Goal: Transaction & Acquisition: Purchase product/service

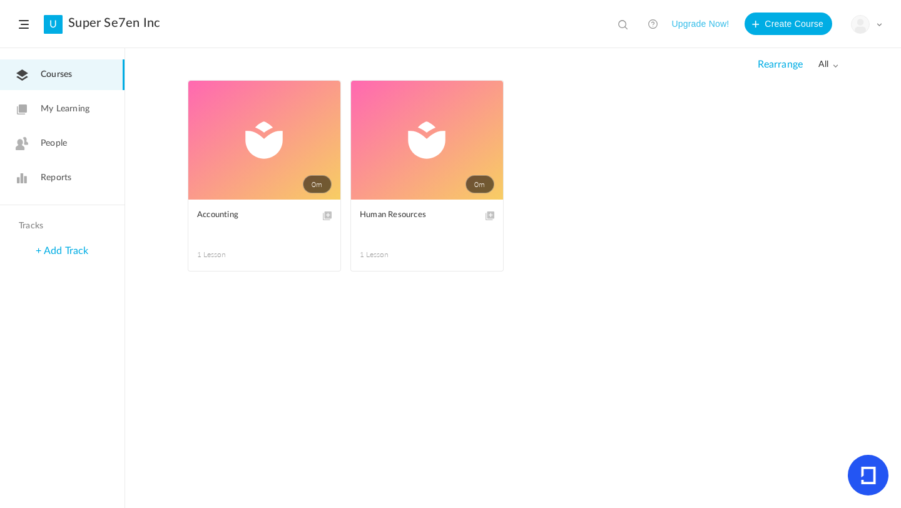
click at [696, 23] on button "Upgrade Now!" at bounding box center [701, 24] width 58 height 23
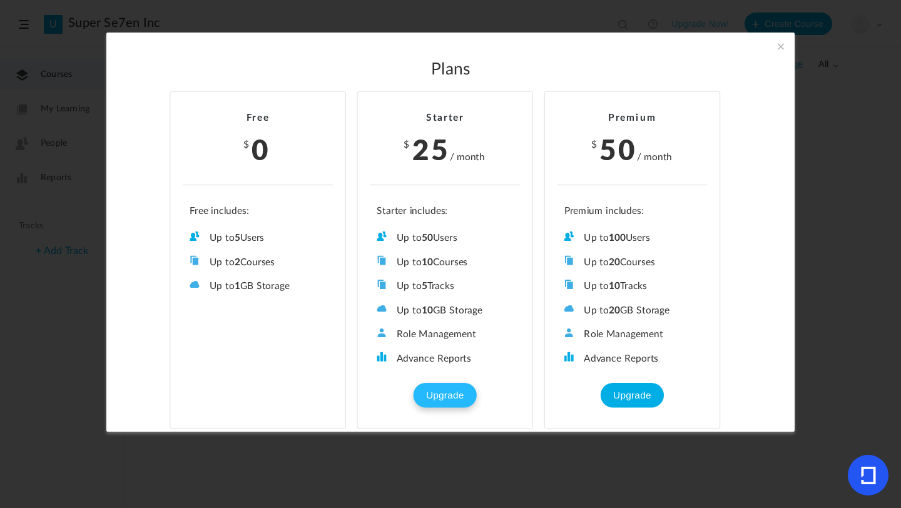
click at [449, 390] on button "Upgrade" at bounding box center [445, 395] width 63 height 25
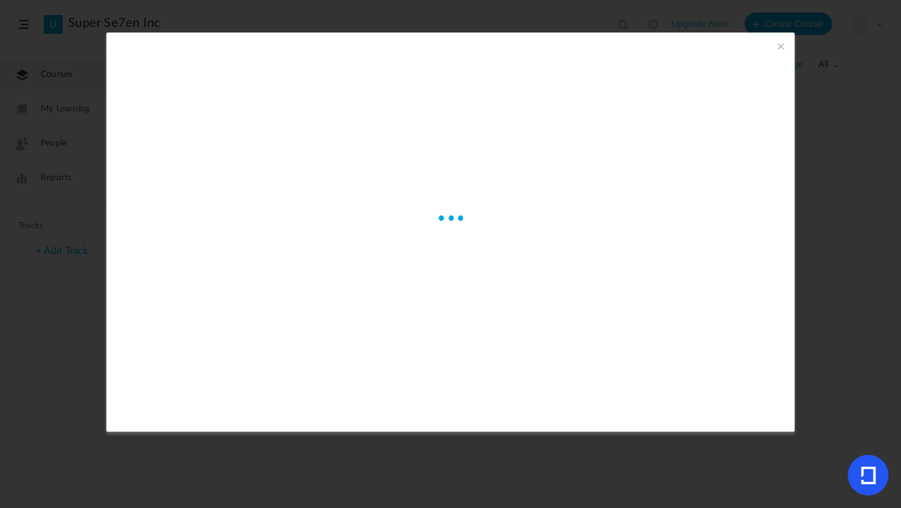
click at [779, 47] on span at bounding box center [781, 46] width 14 height 14
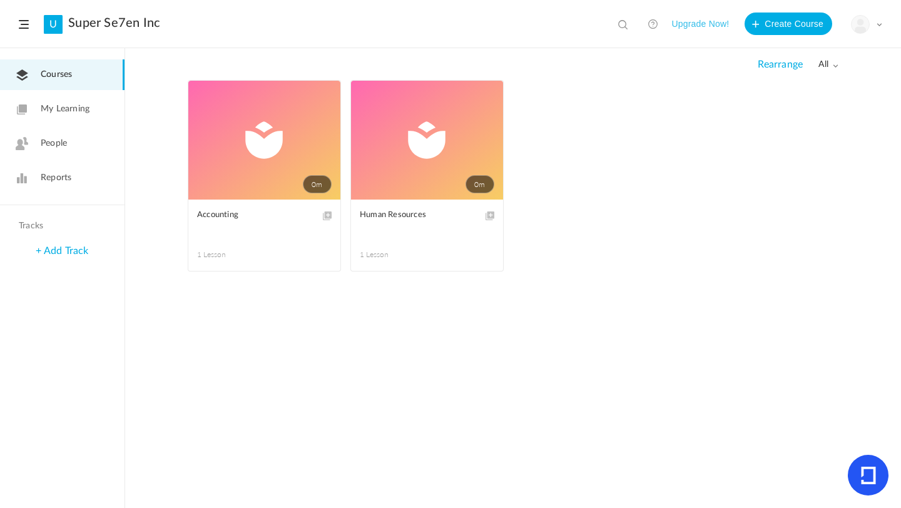
click at [879, 22] on span at bounding box center [879, 24] width 6 height 6
click at [821, 101] on link "Current Plan" at bounding box center [823, 101] width 118 height 23
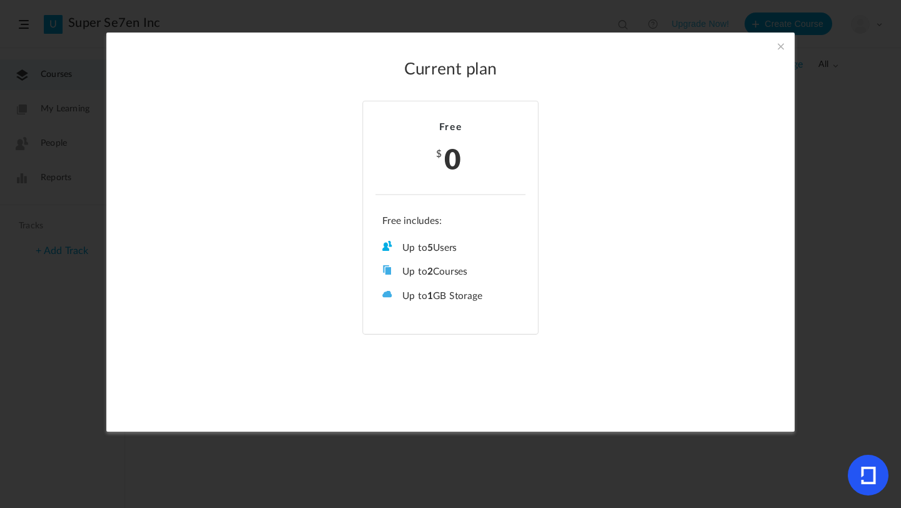
click at [776, 47] on span at bounding box center [781, 46] width 14 height 14
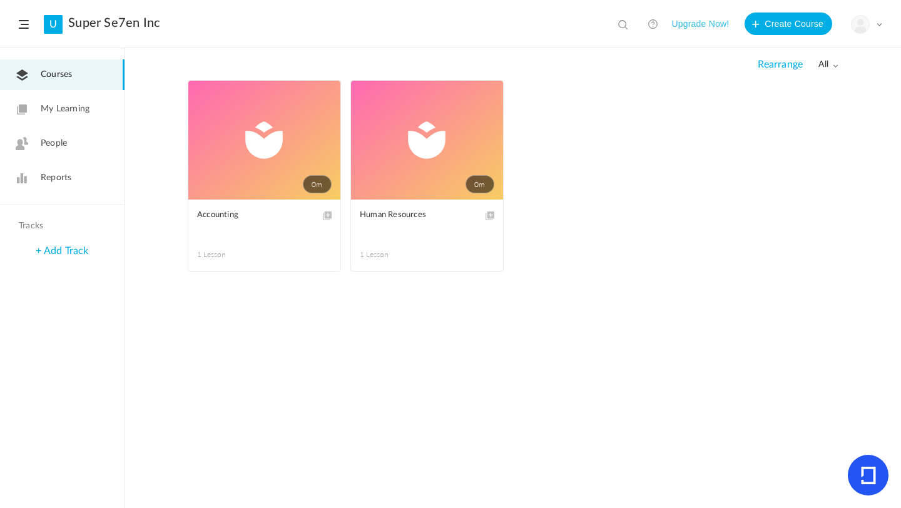
click at [700, 19] on button "Upgrade Now!" at bounding box center [701, 24] width 58 height 23
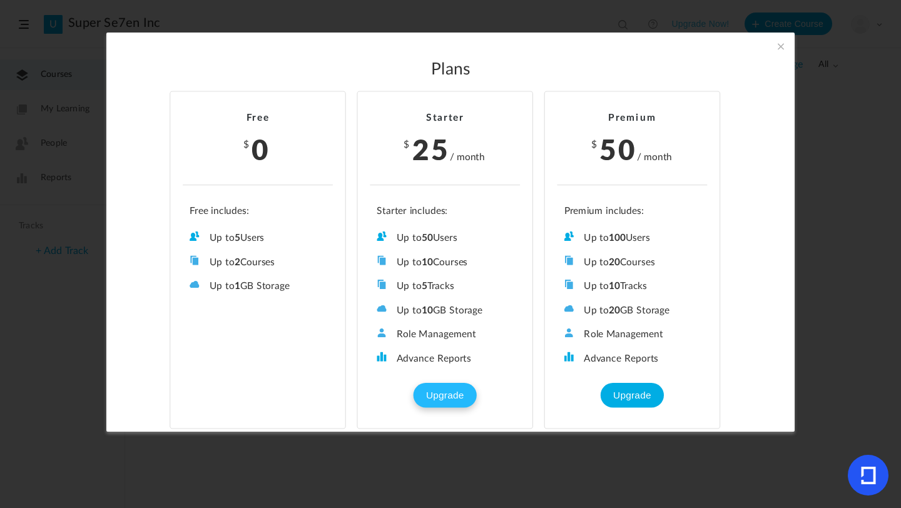
click at [436, 393] on button "Upgrade" at bounding box center [445, 395] width 63 height 25
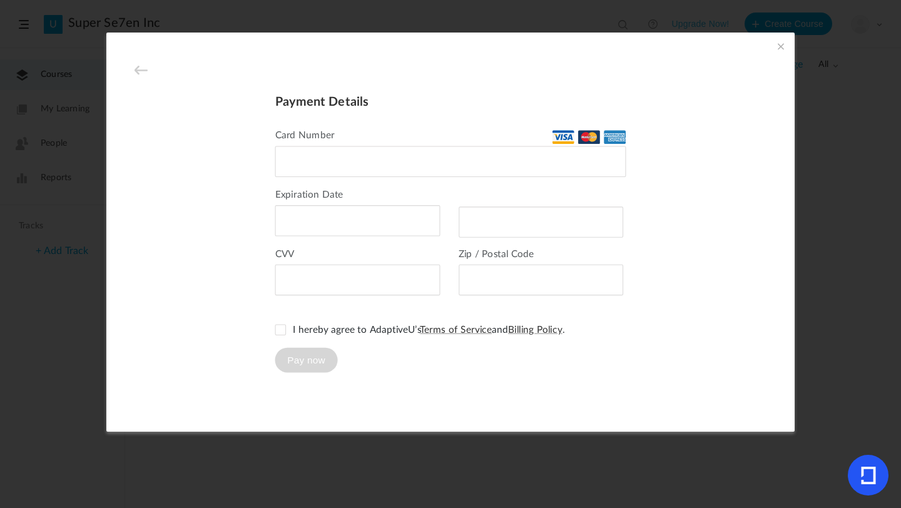
click at [316, 154] on div at bounding box center [450, 161] width 351 height 31
click at [345, 286] on div at bounding box center [357, 280] width 165 height 31
click at [280, 325] on span at bounding box center [280, 330] width 11 height 11
click at [300, 360] on button "Pay now" at bounding box center [306, 360] width 63 height 25
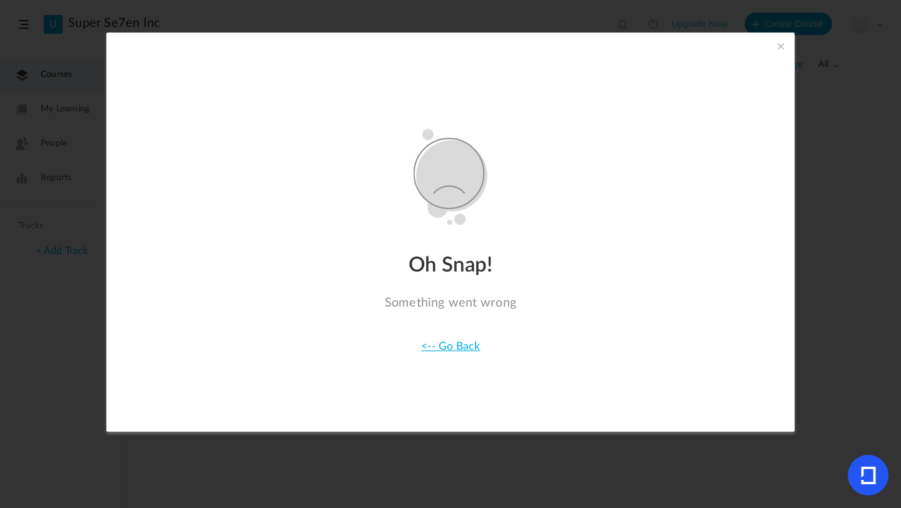
click at [779, 47] on span at bounding box center [781, 46] width 14 height 14
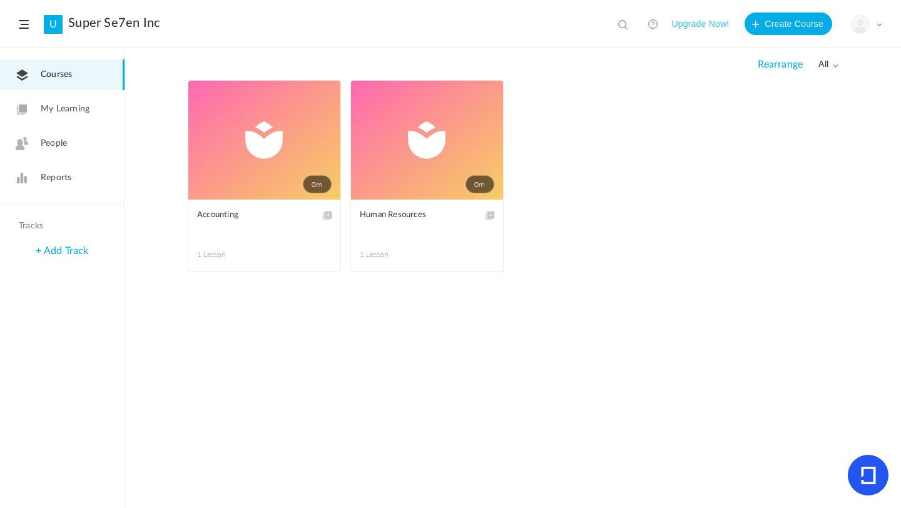
click at [874, 473] on icon at bounding box center [868, 476] width 14 height 18
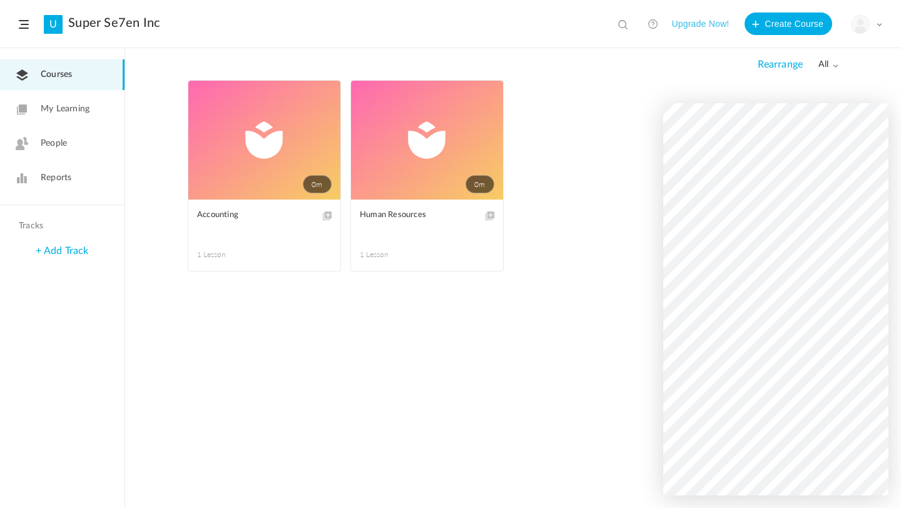
click at [879, 24] on span at bounding box center [879, 24] width 6 height 6
click at [881, 28] on div "My Profile University Settings Current Plan Logout" at bounding box center [866, 24] width 31 height 19
click at [350, 348] on div "0m Edit Delete Move to draft Accounting 1 Lesson This course is no longer avail…" at bounding box center [513, 294] width 776 height 428
